Goal: Browse casually: Explore the website without a specific task or goal

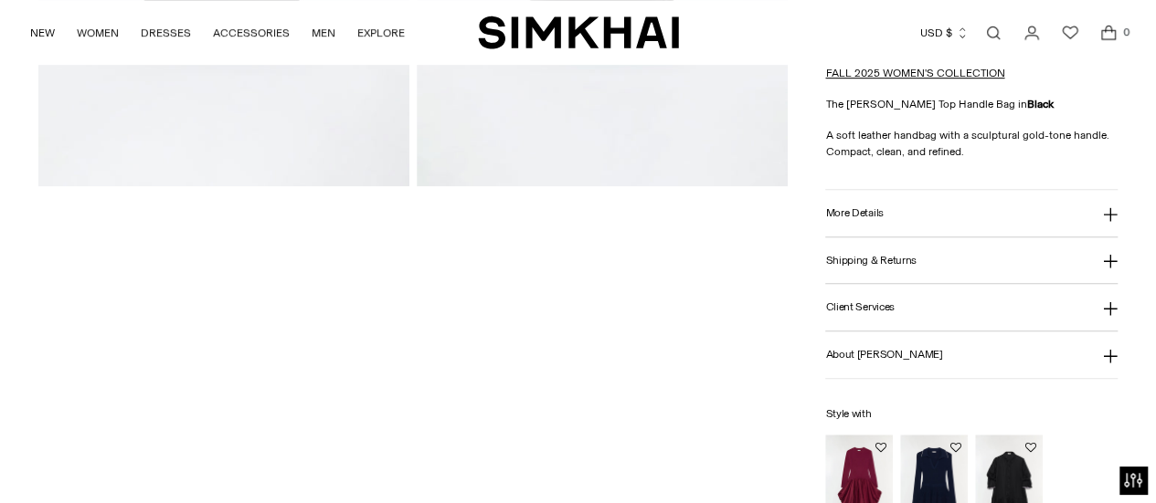
scroll to position [91, 0]
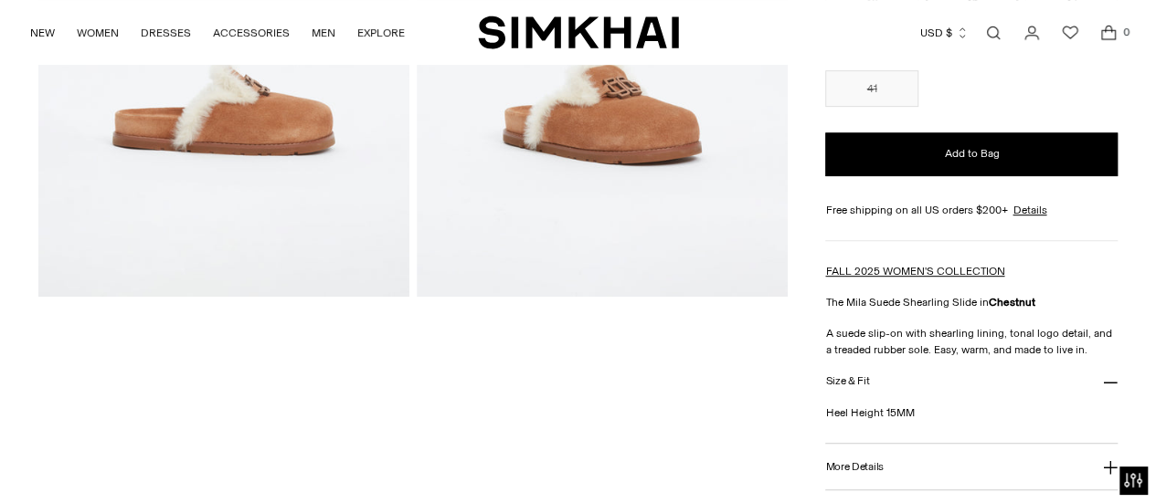
scroll to position [365, 0]
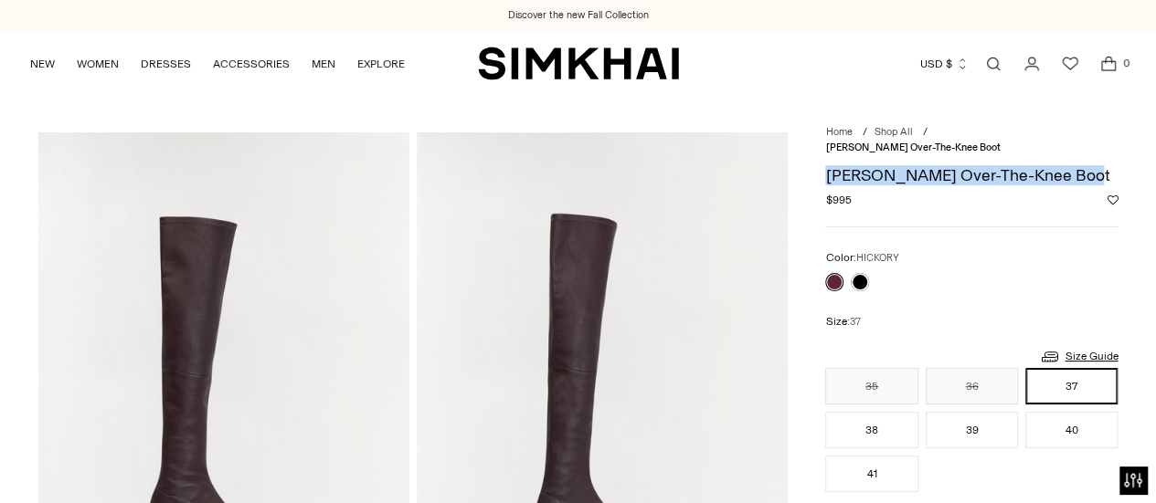
drag, startPoint x: 1043, startPoint y: 169, endPoint x: 825, endPoint y: 158, distance: 217.7
click at [825, 167] on h1 "[PERSON_NAME] Over-The-Knee Boot" at bounding box center [971, 175] width 292 height 16
copy h1 "[PERSON_NAME] Over-The-Knee Boot"
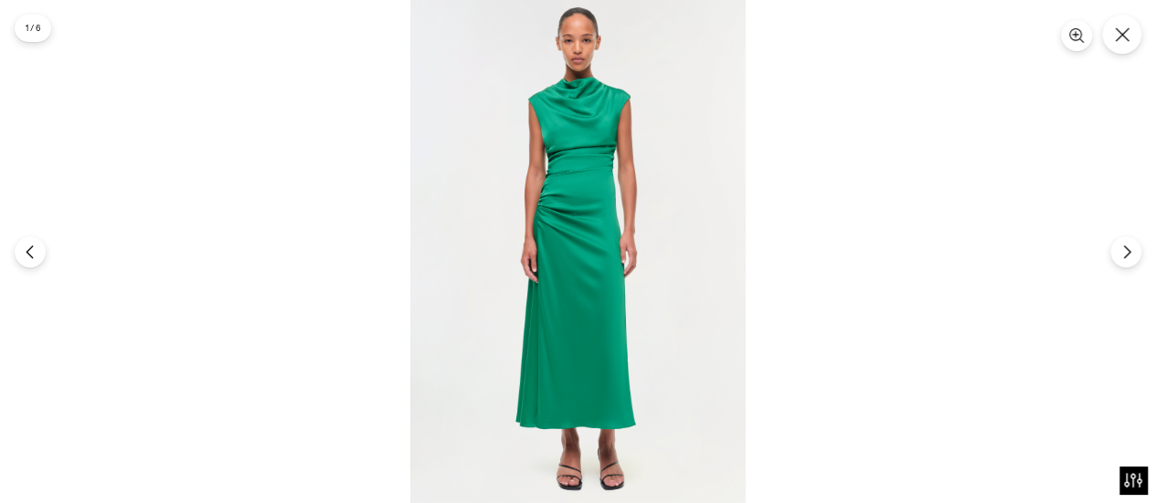
click at [610, 173] on img at bounding box center [577, 251] width 335 height 503
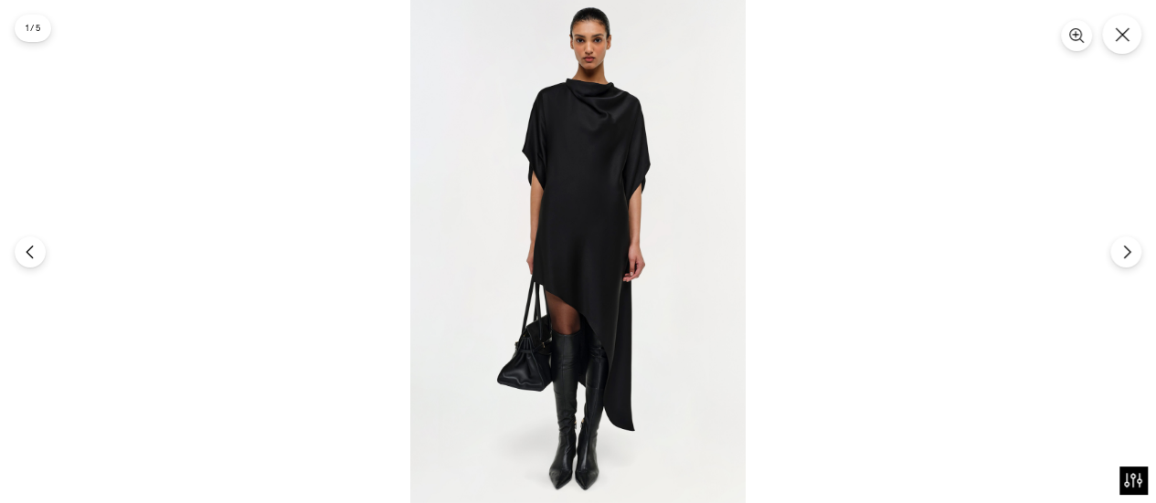
click at [616, 176] on img at bounding box center [577, 251] width 335 height 503
